Goal: Information Seeking & Learning: Learn about a topic

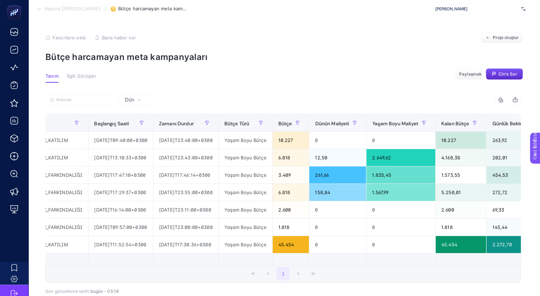
scroll to position [0, 175]
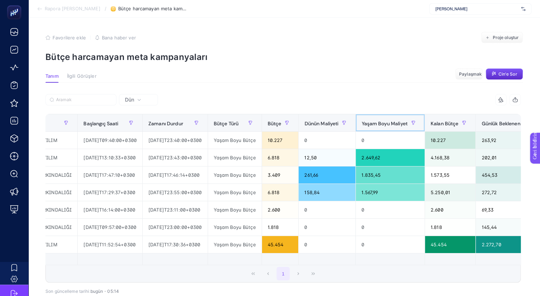
click at [389, 120] on font "Yaşam Boyu Maliyet" at bounding box center [385, 123] width 46 height 6
click at [399, 121] on font "Yaşam Boyu Maliyet" at bounding box center [385, 123] width 46 height 6
click at [338, 120] on font "Dünün Maliyeti" at bounding box center [321, 123] width 34 height 6
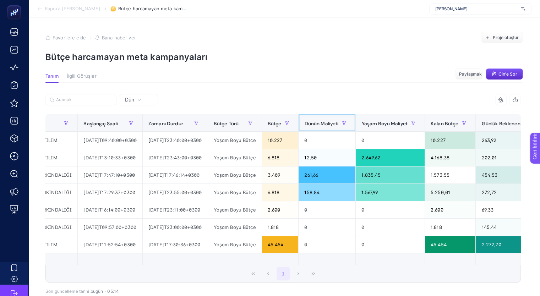
click at [338, 120] on font "Dünün Maliyeti" at bounding box center [321, 123] width 34 height 6
click at [362, 90] on div "Dün 9 öğe seçildi Kampanya Amaç Başlangıç ​​Saati Zamanı Durdur Bütçe Türü Bütç…" at bounding box center [283, 207] width 487 height 248
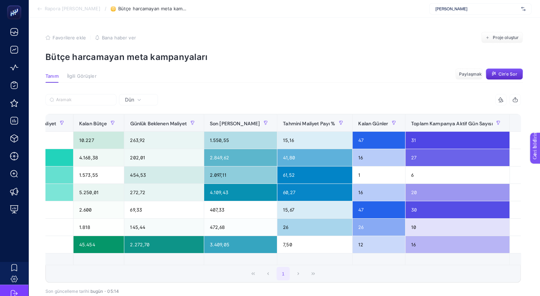
scroll to position [0, 526]
click at [273, 32] on article "Favorilere ekle YANLIŞ Bana haber ver Proje oluştur Bütçe harcamayan meta kampa…" at bounding box center [284, 181] width 512 height 327
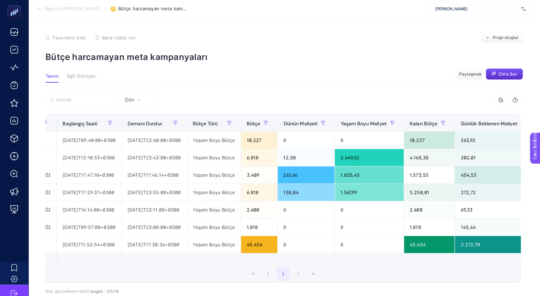
scroll to position [0, 0]
click at [318, 122] on font "Dünün Maliyeti" at bounding box center [300, 123] width 34 height 6
click at [261, 123] on font "Bütçe" at bounding box center [254, 123] width 14 height 6
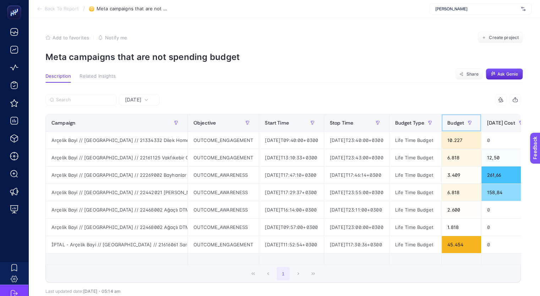
click at [464, 121] on span "Budget" at bounding box center [456, 123] width 17 height 6
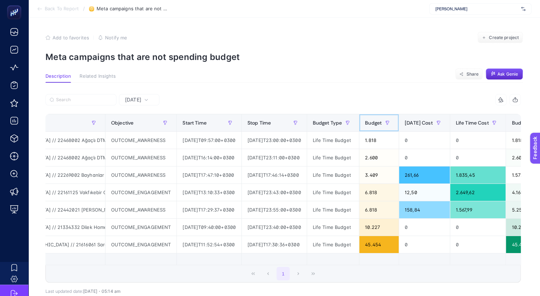
scroll to position [0, 82]
click at [433, 121] on span "[DATE] Cost" at bounding box center [419, 123] width 28 height 6
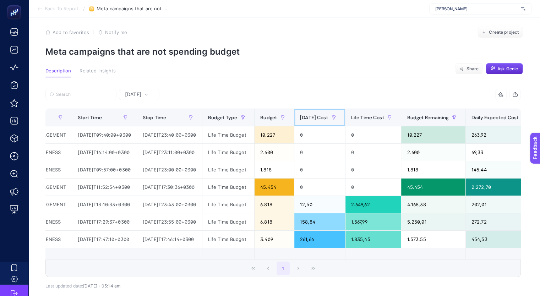
scroll to position [0, 0]
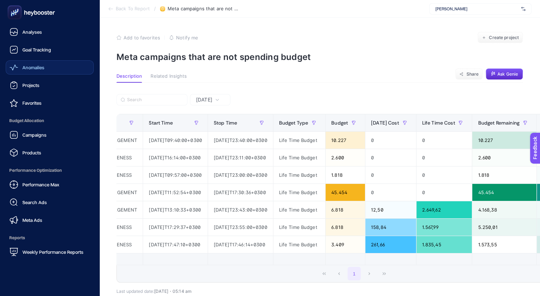
click at [49, 71] on link "Anomalies" at bounding box center [50, 67] width 88 height 14
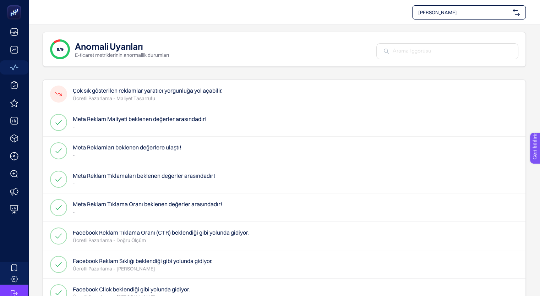
click at [176, 91] on font "Çok sık gösterilen reklamlar yaratıcı yorgunluğa yol açabilir." at bounding box center [148, 90] width 150 height 7
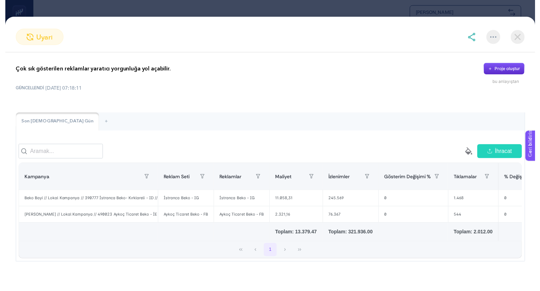
scroll to position [12, 0]
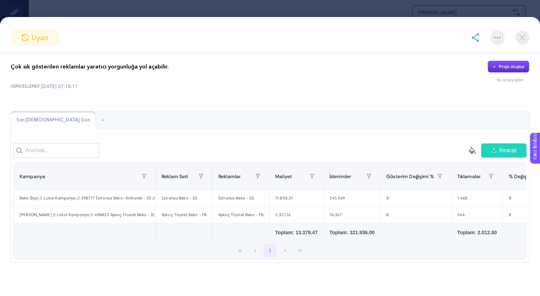
click at [53, 9] on section "uyarı Çok sık gösterilen reklamlar yaratıcı yorgunluğa yol açabilir. Proje oluş…" at bounding box center [270, 148] width 540 height 296
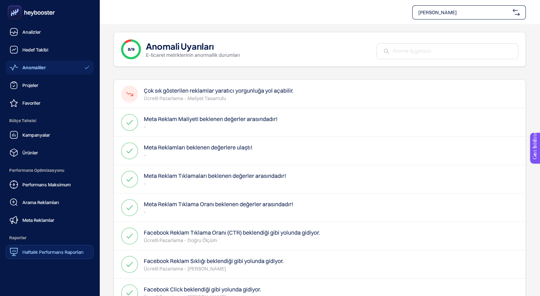
click at [34, 247] on link "Haftalık Performans Raporları" at bounding box center [50, 252] width 88 height 14
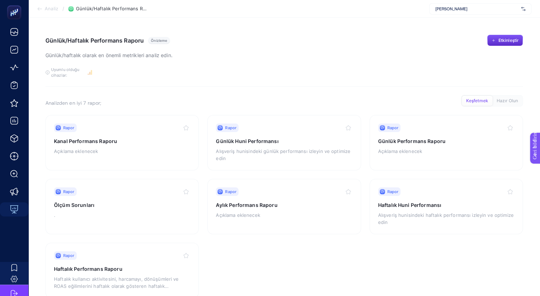
click at [177, 240] on section "Rapor Kanal Performans Raporu Açıklama eklenecek Rapor Günlük Huni Performansı …" at bounding box center [284, 206] width 478 height 183
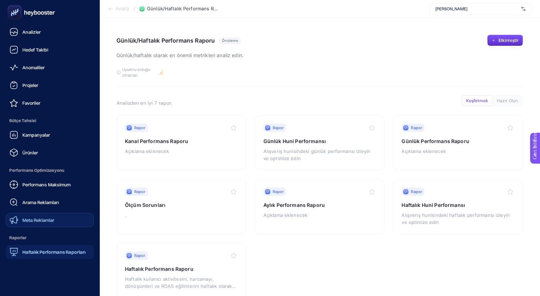
click at [32, 215] on link "Meta Reklamlar" at bounding box center [50, 220] width 88 height 14
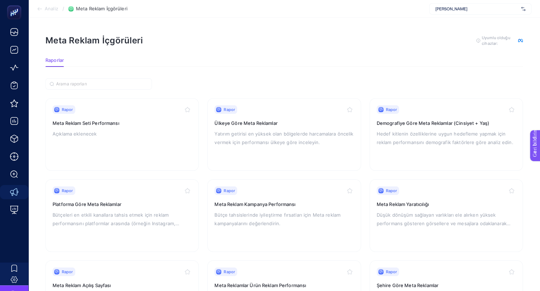
click at [520, 7] on div "[PERSON_NAME]" at bounding box center [480, 8] width 102 height 11
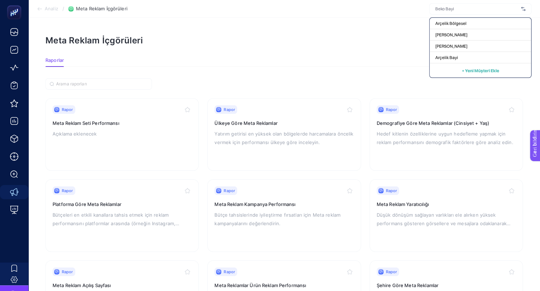
click at [520, 7] on div at bounding box center [480, 8] width 102 height 11
click at [522, 8] on img at bounding box center [523, 8] width 4 height 7
click at [415, 25] on article "Meta Reklam İçgörüleri Bu analizden kaliteli sonuçlar almak için, gerekli ve is…" at bounding box center [284, 224] width 512 height 413
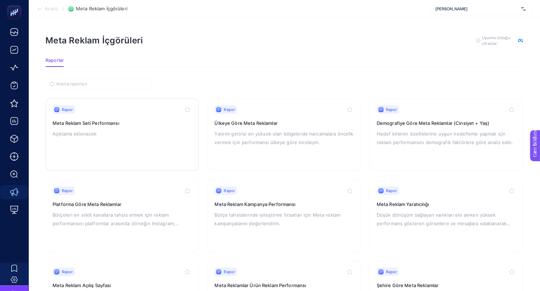
click at [113, 145] on div "Rapor Meta Reklam Seti Performansı Açıklama eklenecek" at bounding box center [122, 134] width 139 height 58
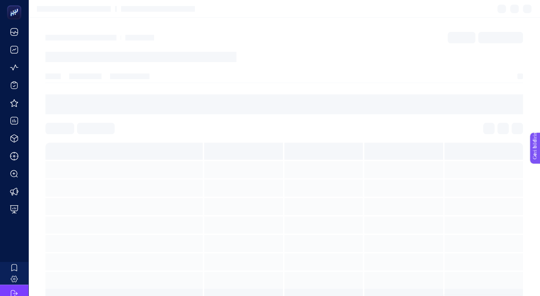
click at [113, 145] on section at bounding box center [284, 224] width 478 height 163
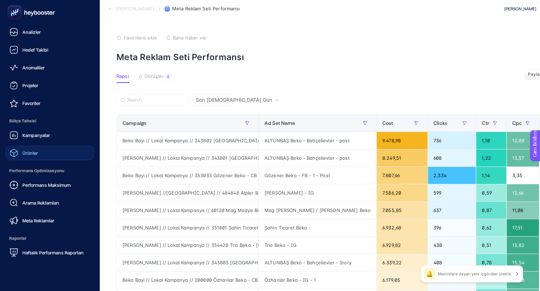
click at [22, 150] on font "Ürünler" at bounding box center [30, 153] width 16 height 6
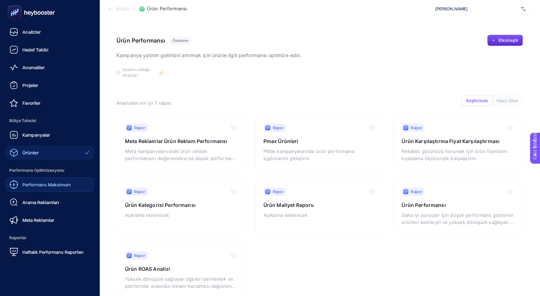
click at [35, 188] on div "Performans Maksimum" at bounding box center [40, 184] width 61 height 9
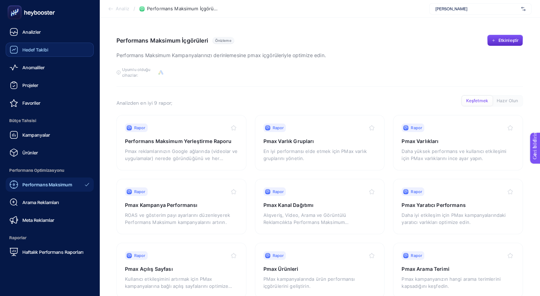
click at [58, 53] on link "Hedef Takibi" at bounding box center [50, 50] width 88 height 14
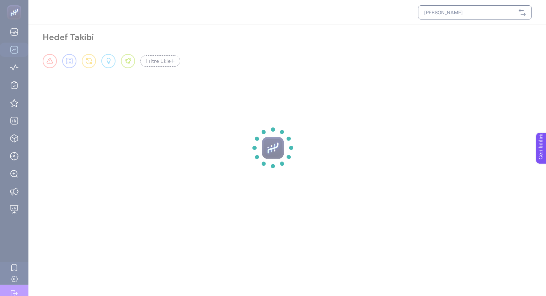
click at [58, 53] on section at bounding box center [273, 148] width 546 height 296
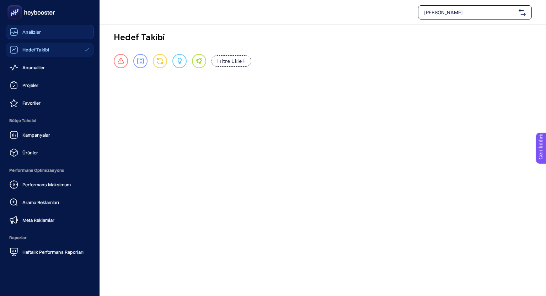
click at [13, 33] on icon at bounding box center [13, 33] width 7 height 2
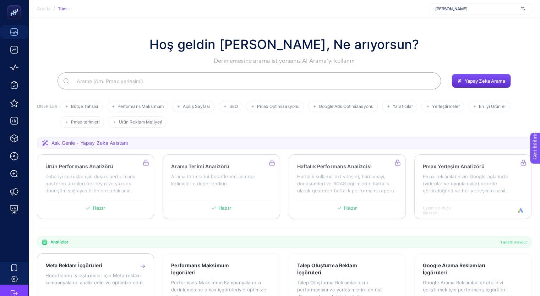
click at [85, 261] on div "Meta Reklam İçgörüleri Hedeflenen iyileştirmeler için Meta reklam kampanyaların…" at bounding box center [95, 286] width 117 height 65
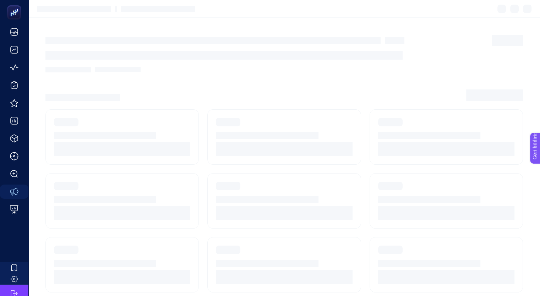
click at [85, 261] on section at bounding box center [121, 264] width 153 height 55
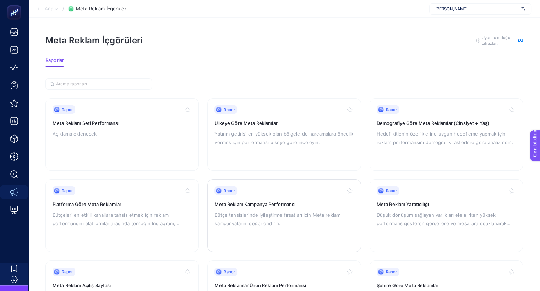
click at [249, 209] on div "Rapor Meta Reklam Kampanya Performansı Bütçe tahsislerinde iyileştirme fırsatla…" at bounding box center [284, 215] width 139 height 58
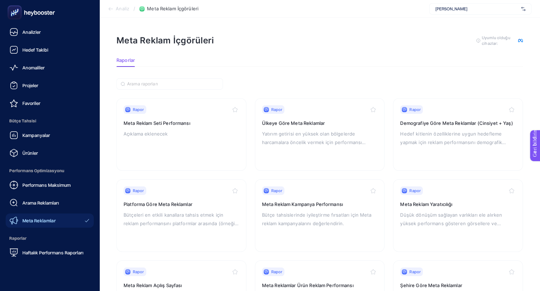
click at [10, 15] on rect at bounding box center [15, 13] width 12 height 12
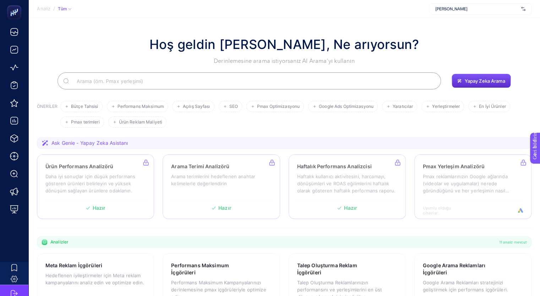
click at [230, 116] on ul "Bütçe Tahsisi Performans Maksimum Açılış Sayfası SEO Pmax Optimizasyonu Google …" at bounding box center [294, 114] width 468 height 27
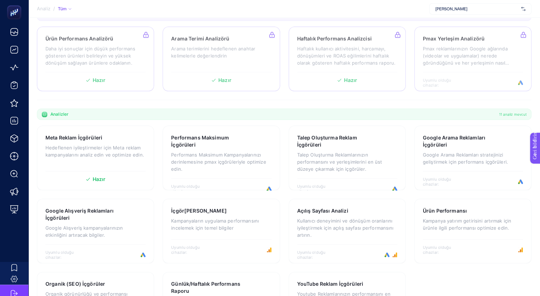
scroll to position [177, 0]
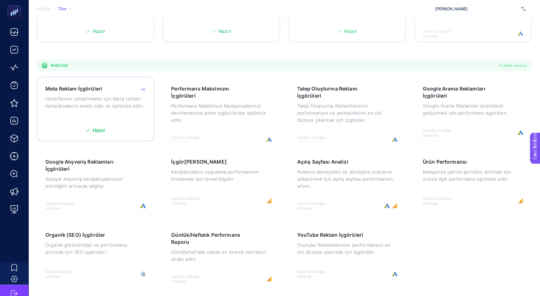
click at [105, 101] on font "Hedeflenen iyileştirmeler için Meta reklam kampanyalarını analiz edin ve optimi…" at bounding box center [94, 102] width 99 height 13
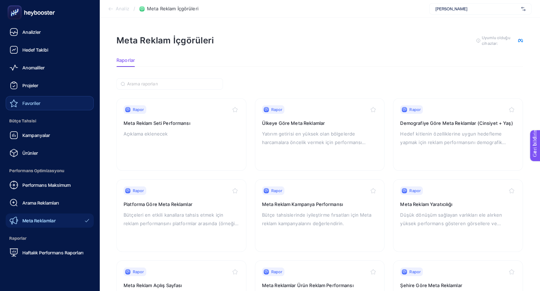
click at [43, 106] on link "Favoriler" at bounding box center [50, 103] width 88 height 14
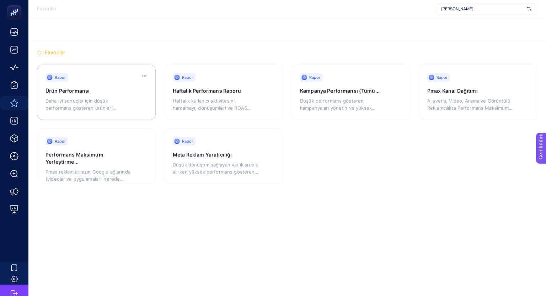
click at [88, 105] on font "Daha iyi sonuçlar için düşük performans gösteren ürünleri belirleyin ve yüksek …" at bounding box center [89, 111] width 88 height 27
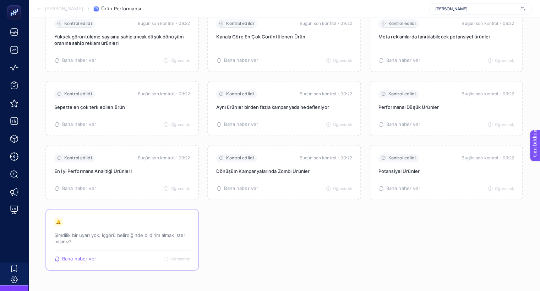
scroll to position [145, 0]
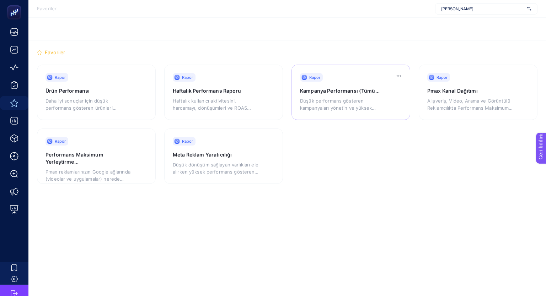
click at [336, 95] on div "Düşük performans gösteren kampanyaları yönetin ve yüksek potansiyelli, düşük bü…" at bounding box center [344, 102] width 88 height 17
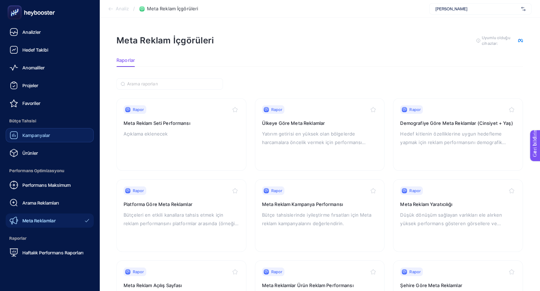
click at [47, 138] on div "Kampanyalar" at bounding box center [30, 135] width 40 height 9
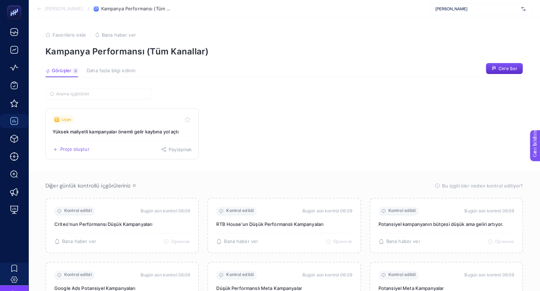
click at [133, 130] on font "Yüksek maliyetli kampanyalar önemli gelir kaybına yol açtı" at bounding box center [116, 132] width 126 height 6
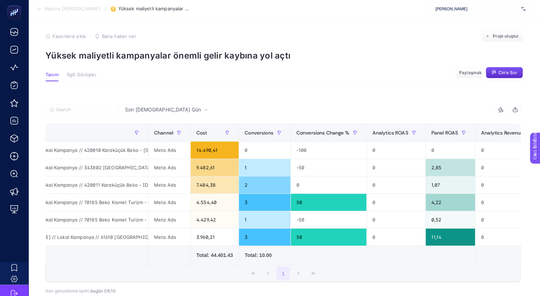
scroll to position [0, 30]
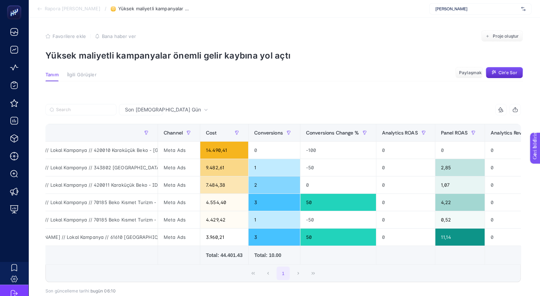
click at [352, 64] on article "Favorilere ekle YANLIŞ Bana haber ver Proje oluştur Yüksek maliyetli kampanyala…" at bounding box center [284, 180] width 512 height 329
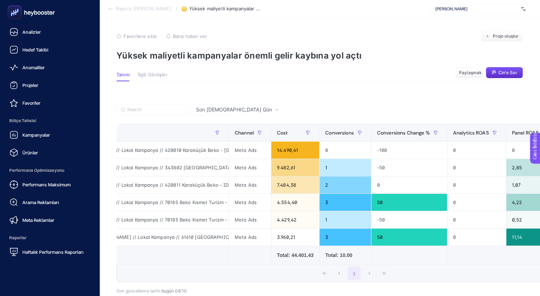
click at [23, 16] on icon at bounding box center [31, 12] width 51 height 14
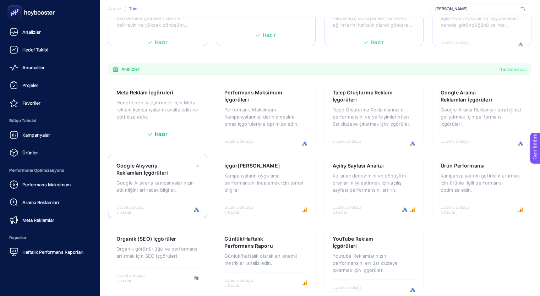
scroll to position [177, 0]
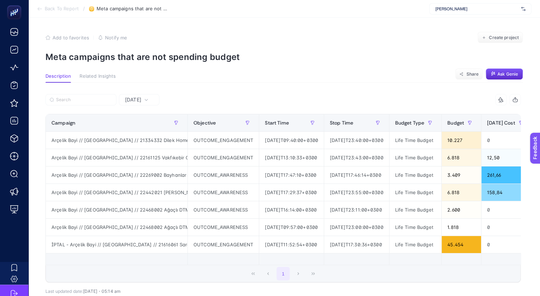
click at [418, 34] on div "Add to favorites false Notify me Create project" at bounding box center [284, 37] width 478 height 11
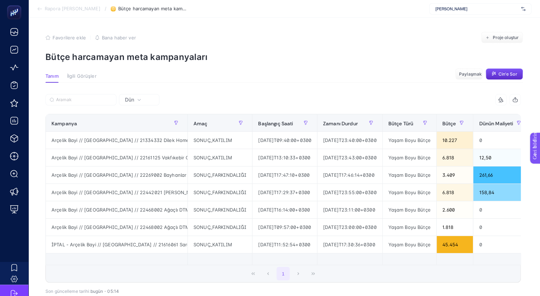
click at [324, 74] on section "Tanım İlgili Görüşler Paylaşmak Cin'e Sor" at bounding box center [284, 78] width 478 height 9
click at [274, 44] on section "Favorilere ekle YANLIŞ Bana haber ver Proje oluştur Bütçe harcamayan meta kampa…" at bounding box center [284, 47] width 478 height 30
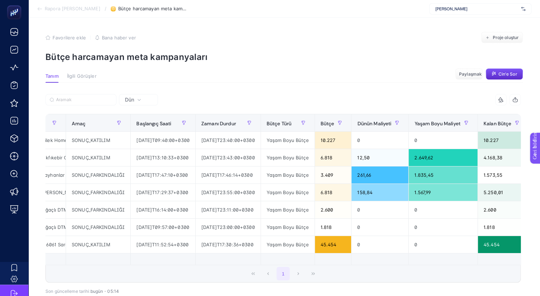
scroll to position [0, 122]
click at [334, 124] on font "Bütçe" at bounding box center [327, 123] width 14 height 6
click at [390, 123] on font "Dünün Maliyeti" at bounding box center [374, 123] width 34 height 6
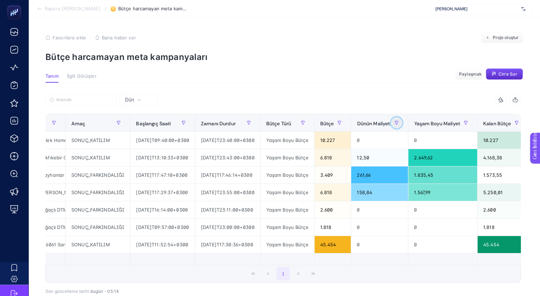
click at [399, 124] on icon "button" at bounding box center [397, 123] width 4 height 4
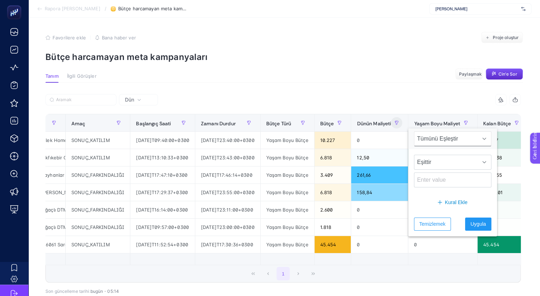
click at [479, 141] on div at bounding box center [484, 139] width 13 height 14
click at [478, 164] on div at bounding box center [484, 162] width 13 height 14
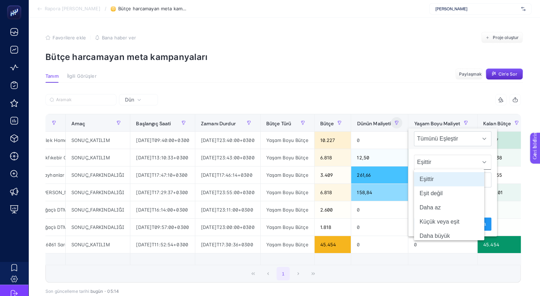
click at [478, 164] on div at bounding box center [484, 162] width 13 height 14
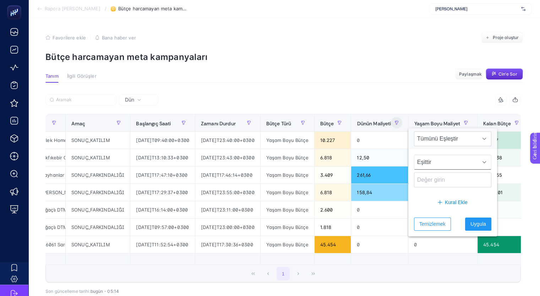
click at [407, 54] on p "Bütçe harcamayan meta kampanyaları" at bounding box center [284, 57] width 478 height 10
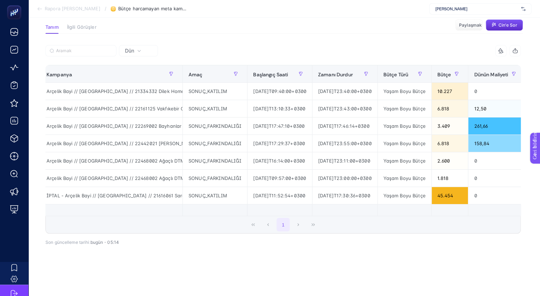
scroll to position [0, 0]
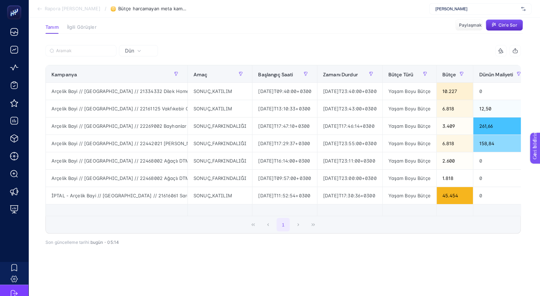
click at [80, 24] on font "İlgili Görüşler" at bounding box center [81, 27] width 29 height 6
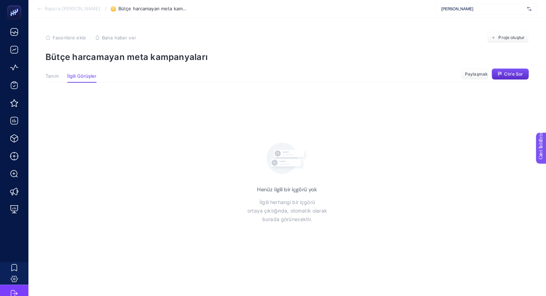
drag, startPoint x: 51, startPoint y: 76, endPoint x: 55, endPoint y: 80, distance: 5.0
click at [55, 80] on button "Tanım" at bounding box center [51, 78] width 13 height 9
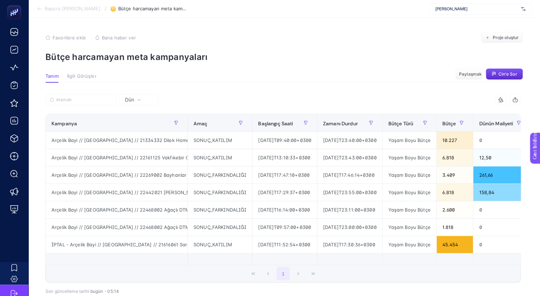
click at [484, 13] on div "[PERSON_NAME]" at bounding box center [480, 8] width 102 height 11
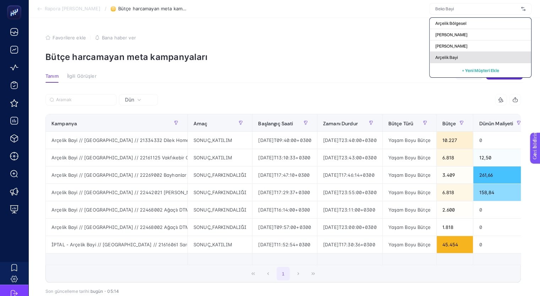
click at [450, 59] on font "Arçelik Bayi" at bounding box center [446, 57] width 23 height 5
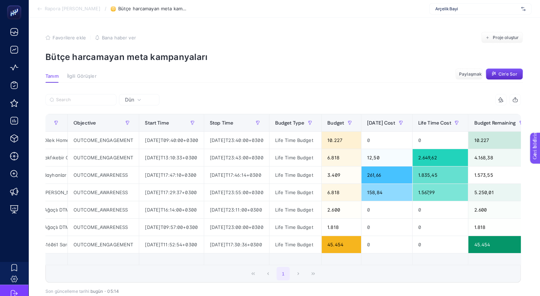
scroll to position [0, 140]
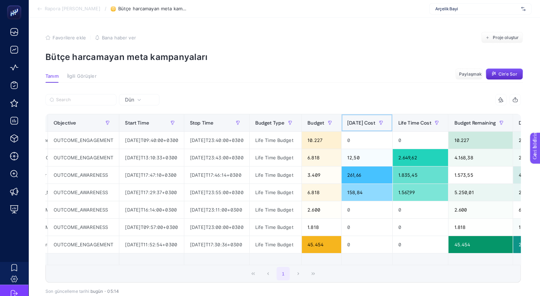
click at [375, 125] on span "[DATE] Cost" at bounding box center [361, 123] width 28 height 6
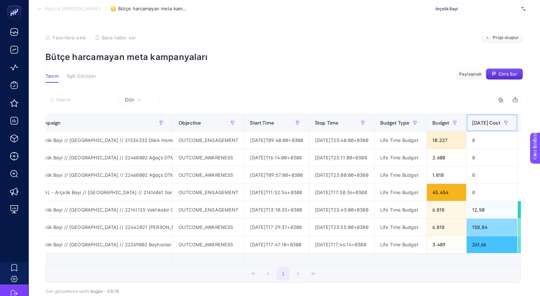
scroll to position [0, 0]
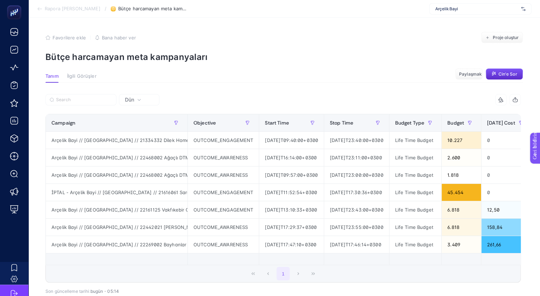
click at [526, 10] on div "Arçelik Bayi" at bounding box center [480, 8] width 102 height 11
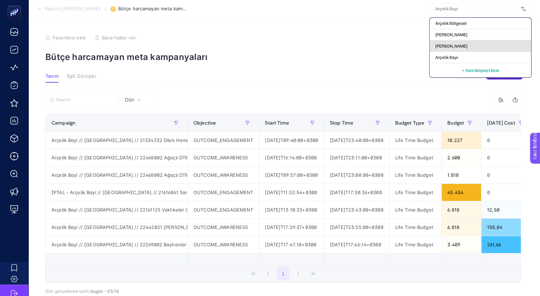
click at [466, 44] on div "Beko Bölgesel" at bounding box center [481, 45] width 102 height 11
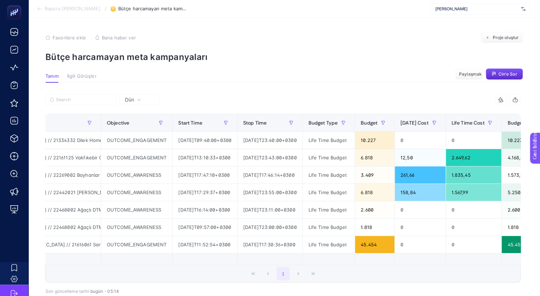
scroll to position [0, 89]
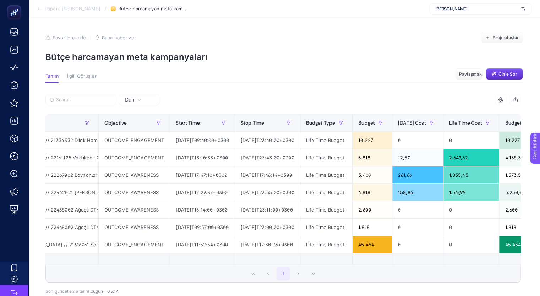
click at [510, 9] on span "Beko Bölgesel" at bounding box center [476, 9] width 83 height 6
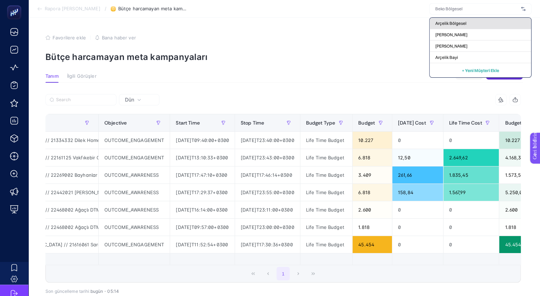
click at [493, 26] on div "Arçelik Bölgesel" at bounding box center [481, 23] width 102 height 11
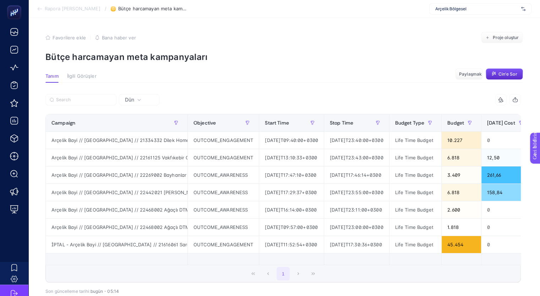
click at [514, 15] on section "Rapora Geri Dön / Bütçe harcamayan meta kampanyaları Arçelik Bölgesel" at bounding box center [284, 9] width 512 height 18
click at [506, 10] on span "Arçelik Bölgesel" at bounding box center [476, 9] width 83 height 6
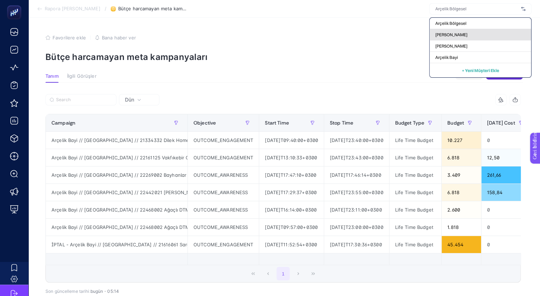
click at [471, 32] on div "[PERSON_NAME]" at bounding box center [481, 34] width 102 height 11
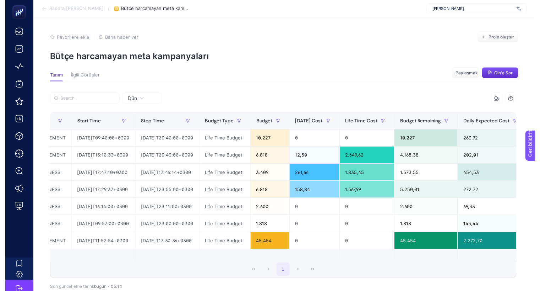
scroll to position [0, 192]
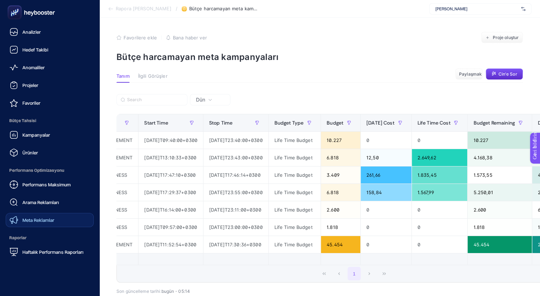
click at [17, 224] on link "Meta Reklamlar" at bounding box center [50, 220] width 88 height 14
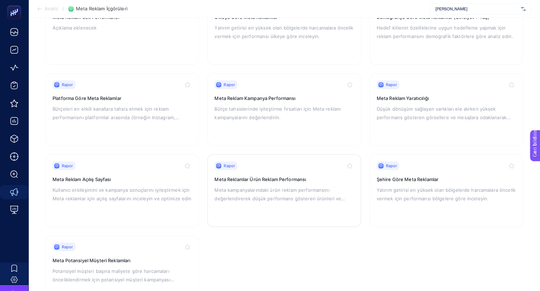
scroll to position [106, 0]
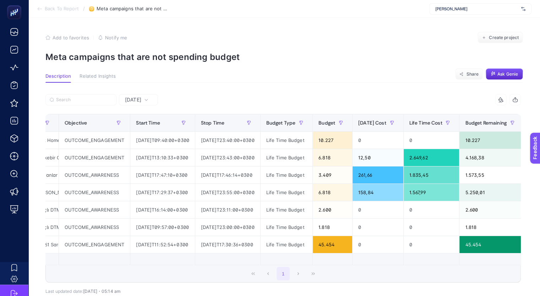
scroll to position [0, 134]
